Goal: Use online tool/utility: Utilize a website feature to perform a specific function

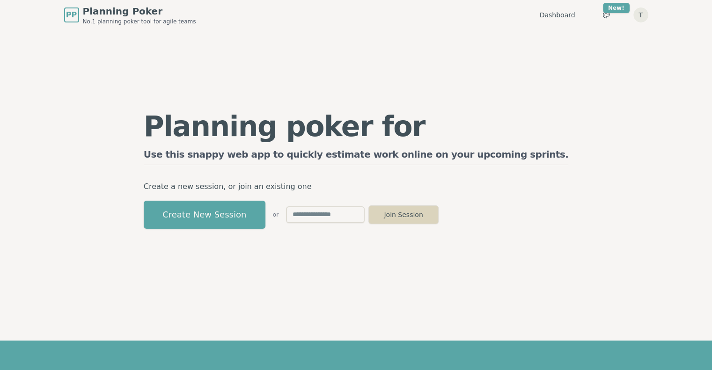
click at [438, 220] on button "Join Session" at bounding box center [403, 214] width 70 height 19
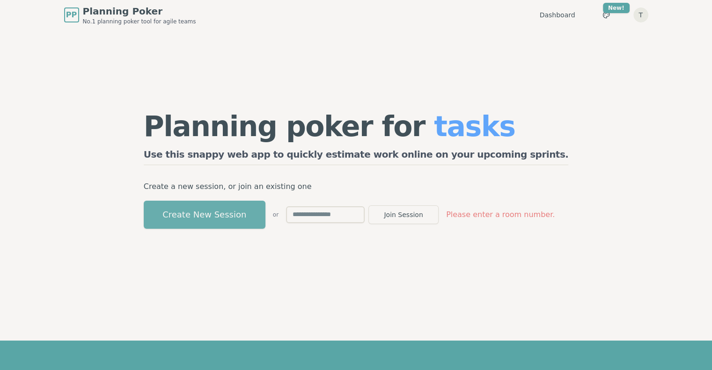
click at [217, 218] on button "Create New Session" at bounding box center [205, 215] width 122 height 28
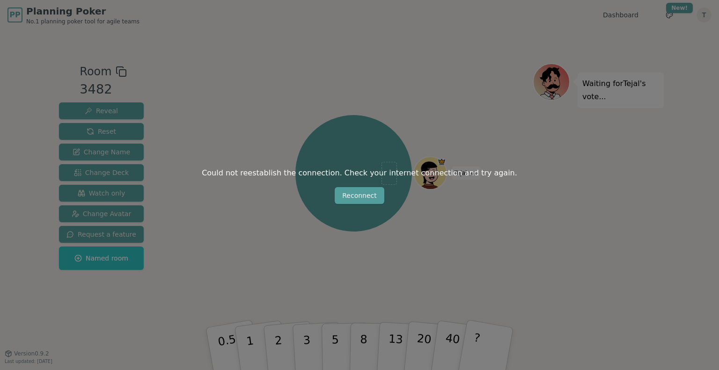
click at [351, 193] on button "Reconnect" at bounding box center [360, 195] width 50 height 17
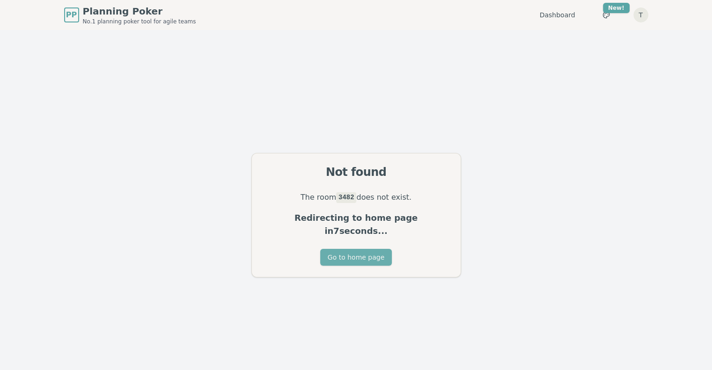
click at [350, 252] on button "Go to home page" at bounding box center [356, 257] width 72 height 17
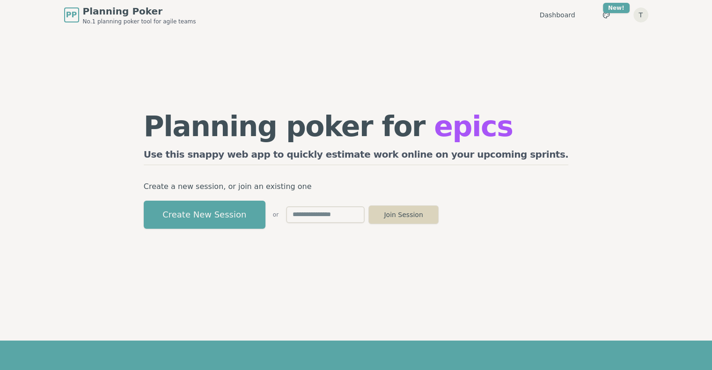
click at [438, 209] on button "Join Session" at bounding box center [403, 214] width 70 height 19
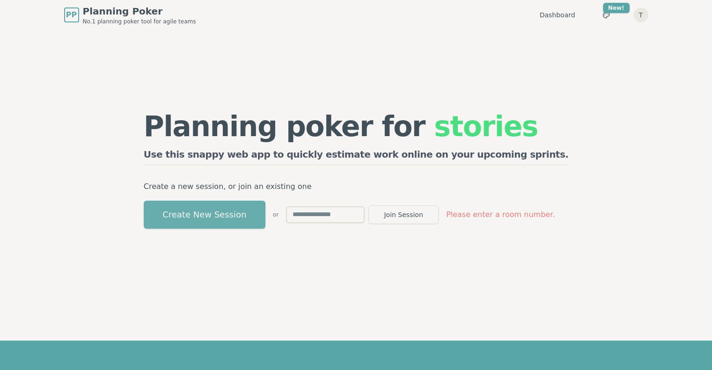
click at [255, 216] on button "Create New Session" at bounding box center [205, 215] width 122 height 28
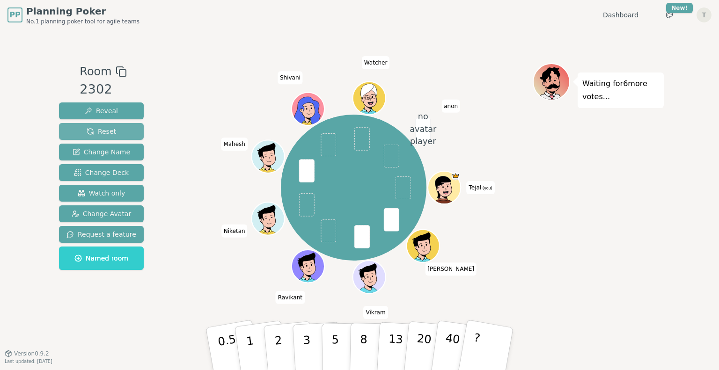
click at [105, 129] on span "Reset" at bounding box center [101, 131] width 29 height 9
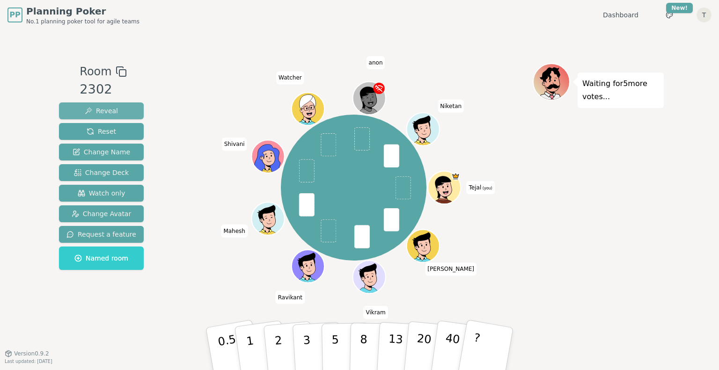
click at [98, 109] on span "Reveal" at bounding box center [101, 110] width 33 height 9
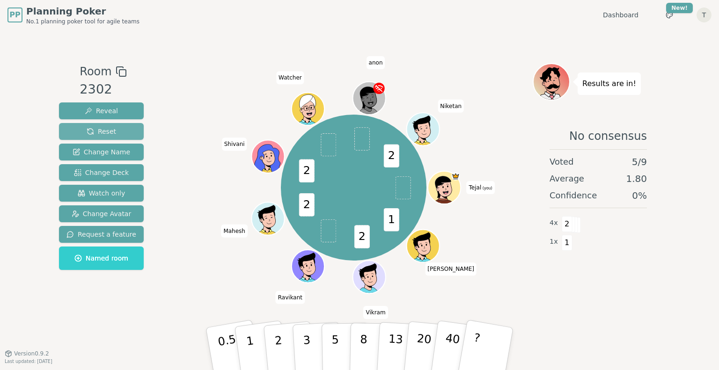
click at [107, 131] on span "Reset" at bounding box center [101, 131] width 29 height 9
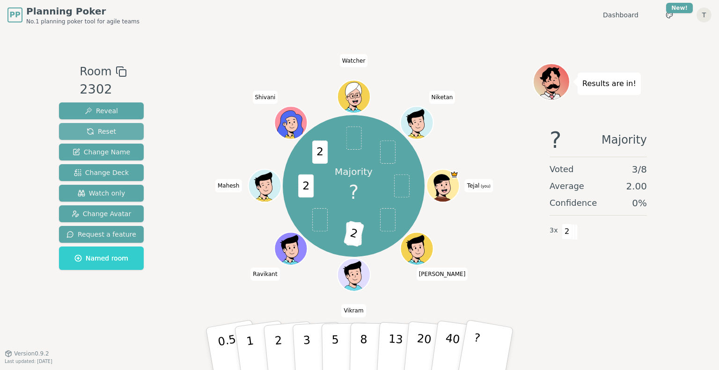
click at [103, 134] on span "Reset" at bounding box center [101, 131] width 29 height 9
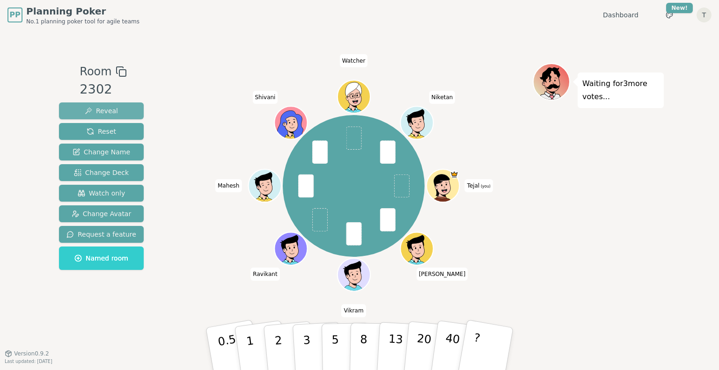
click at [116, 114] on button "Reveal" at bounding box center [101, 110] width 85 height 17
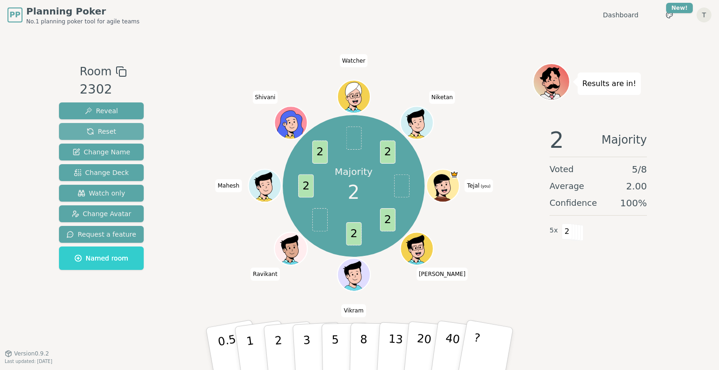
click at [109, 131] on span "Reset" at bounding box center [101, 131] width 29 height 9
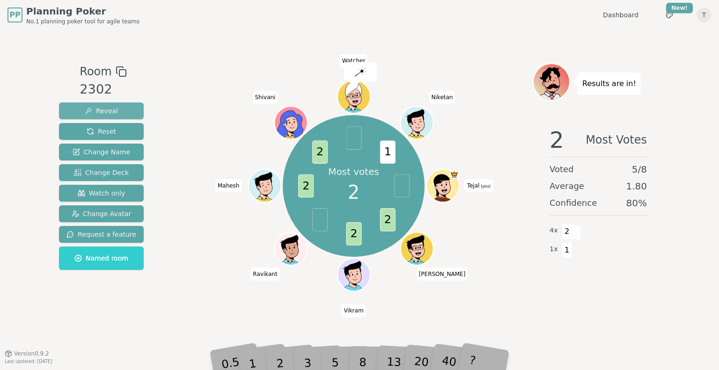
click at [107, 112] on span "Reveal" at bounding box center [101, 110] width 33 height 9
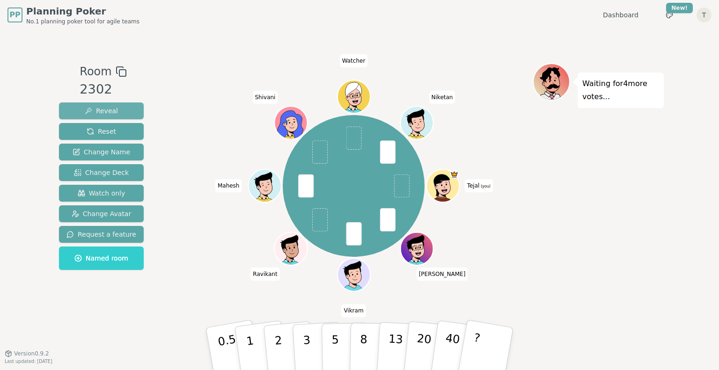
click at [92, 106] on span "Reveal" at bounding box center [101, 110] width 33 height 9
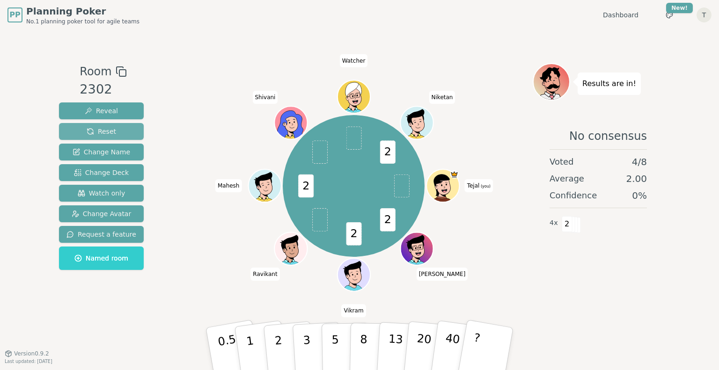
click at [101, 129] on span "Reset" at bounding box center [101, 131] width 29 height 9
